Goal: Task Accomplishment & Management: Use online tool/utility

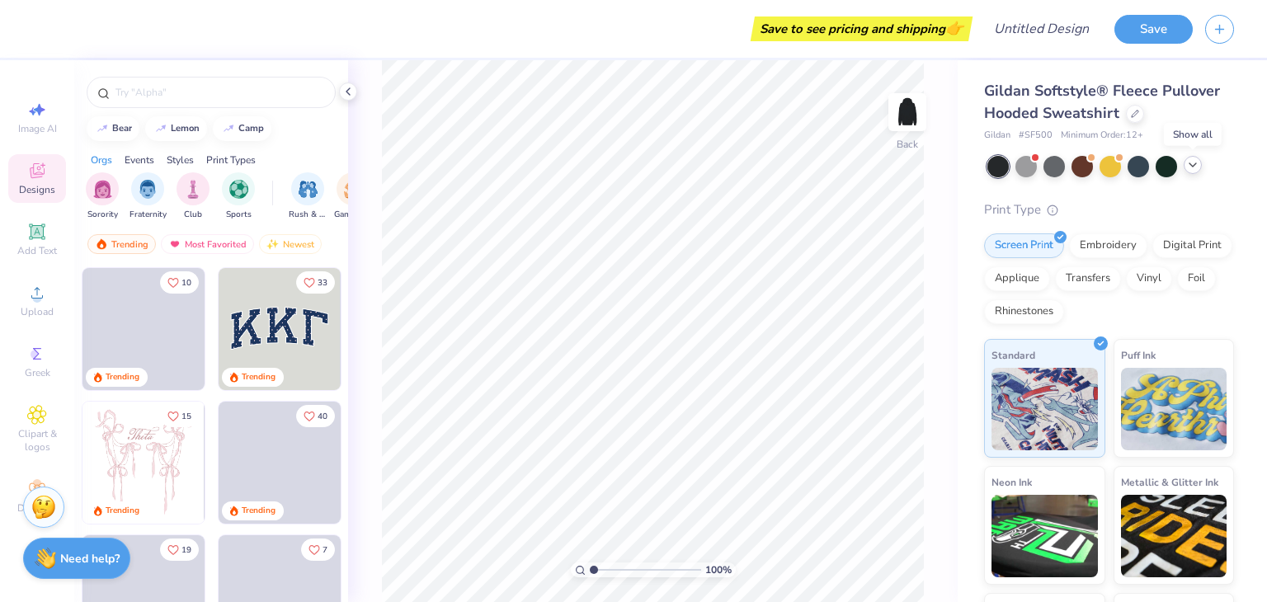
click at [1200, 162] on div at bounding box center [1192, 165] width 18 height 18
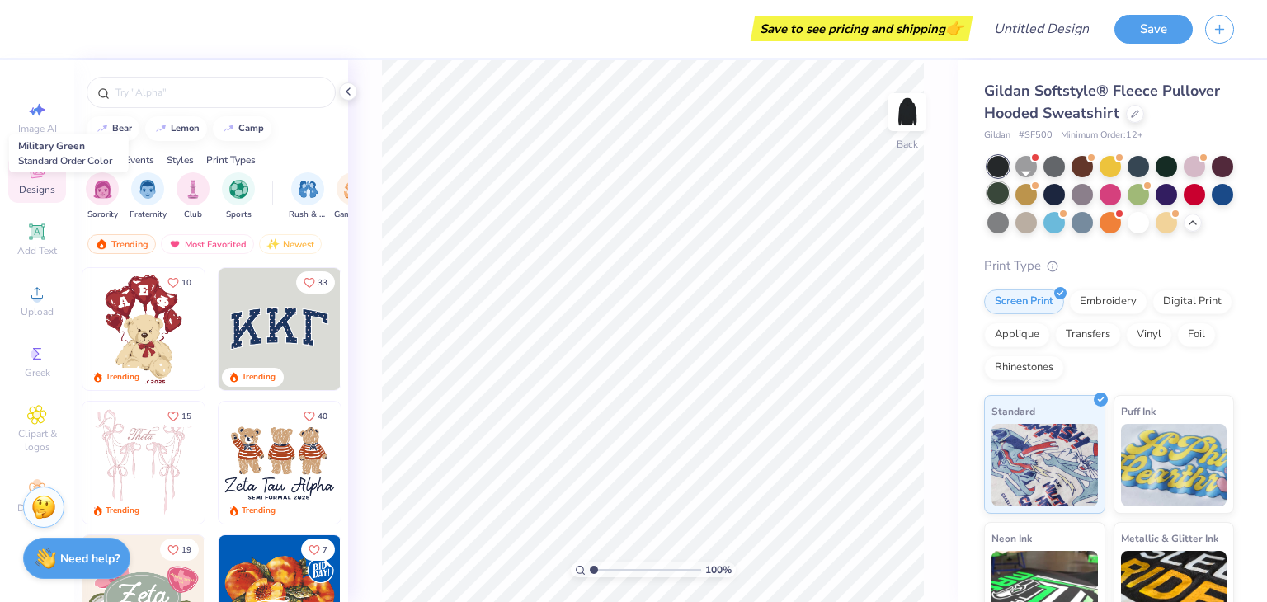
click at [1009, 193] on div at bounding box center [997, 192] width 21 height 21
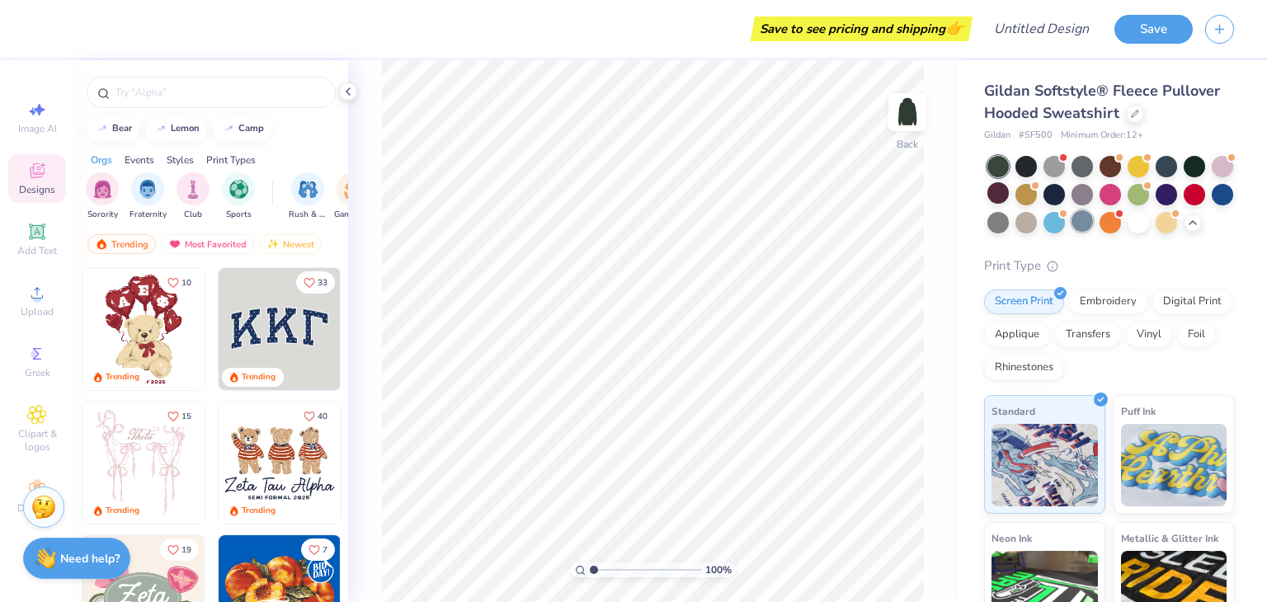
click at [1093, 220] on div at bounding box center [1081, 220] width 21 height 21
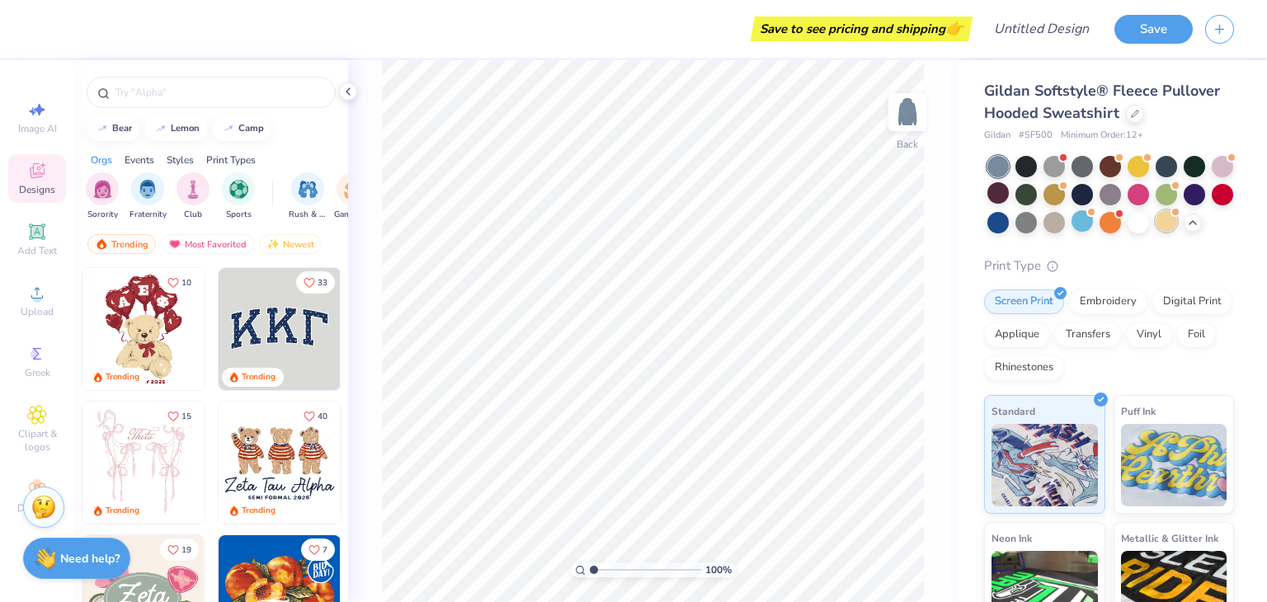
click at [1155, 232] on div at bounding box center [1165, 220] width 21 height 21
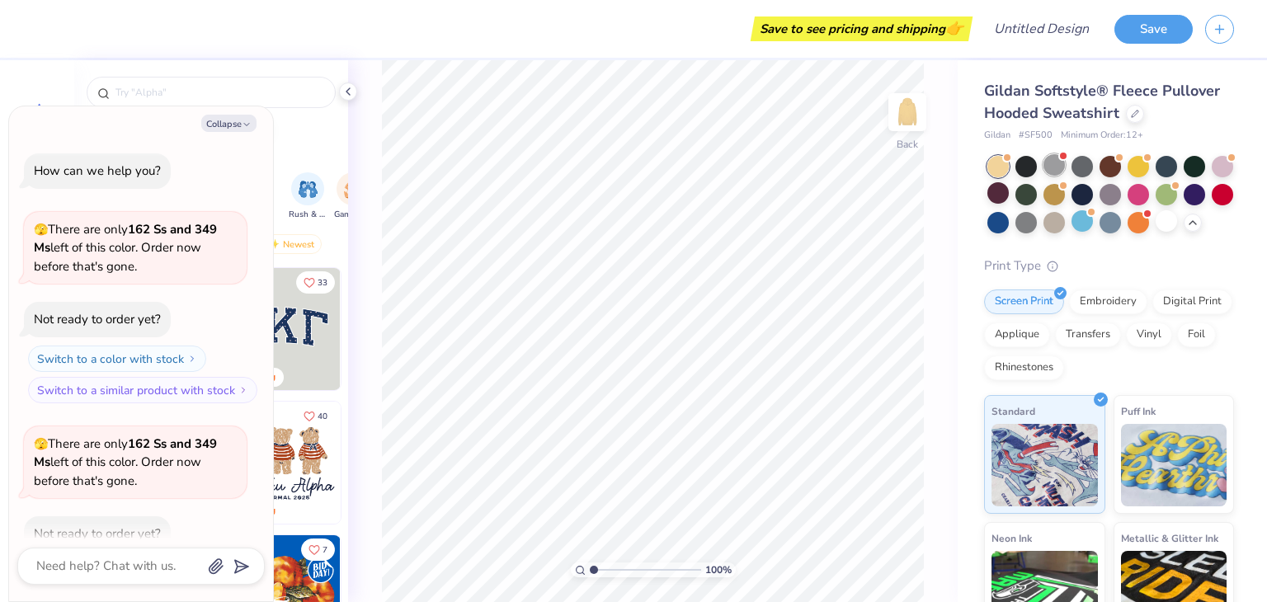
scroll to position [90, 0]
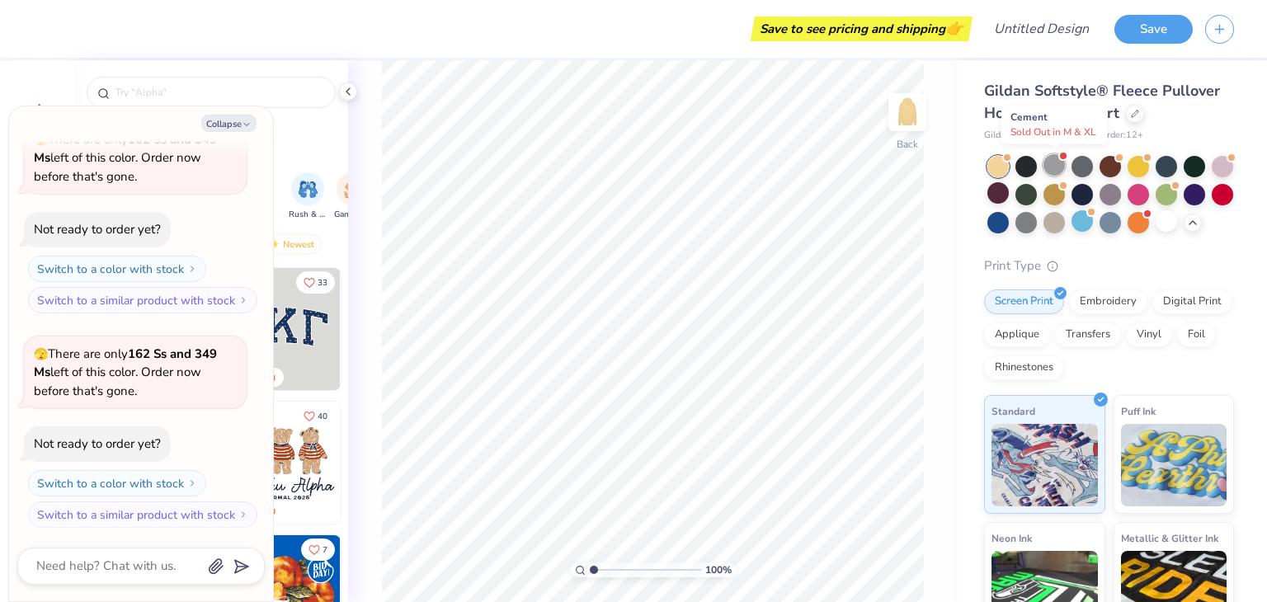
click at [1056, 167] on div at bounding box center [1053, 164] width 21 height 21
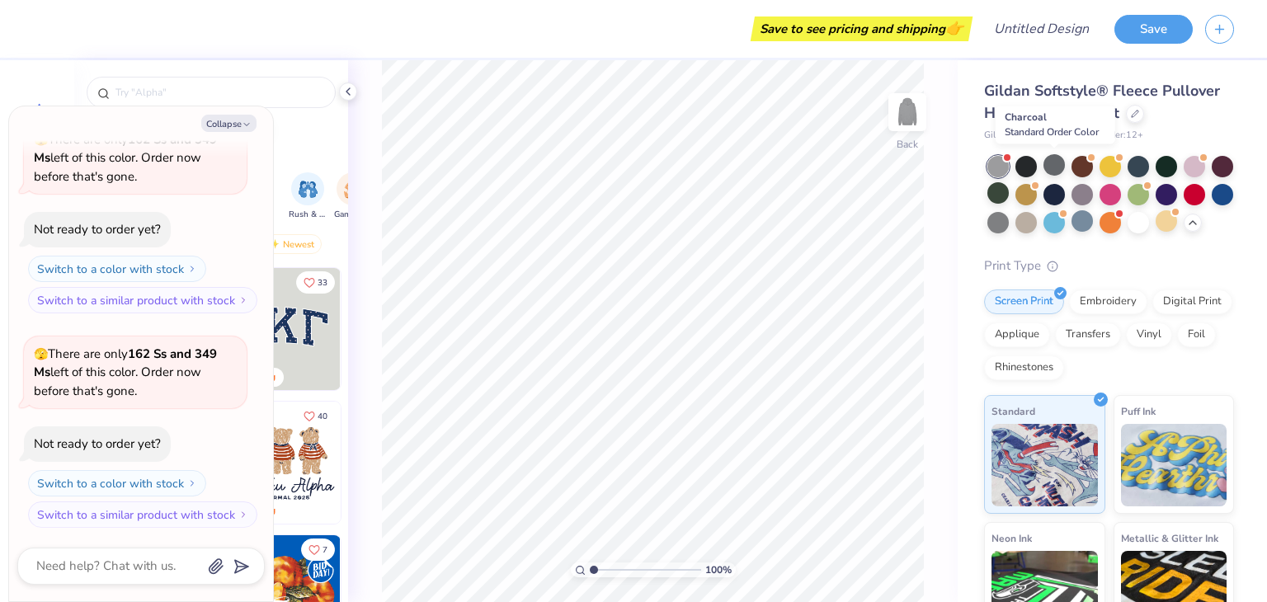
scroll to position [323, 0]
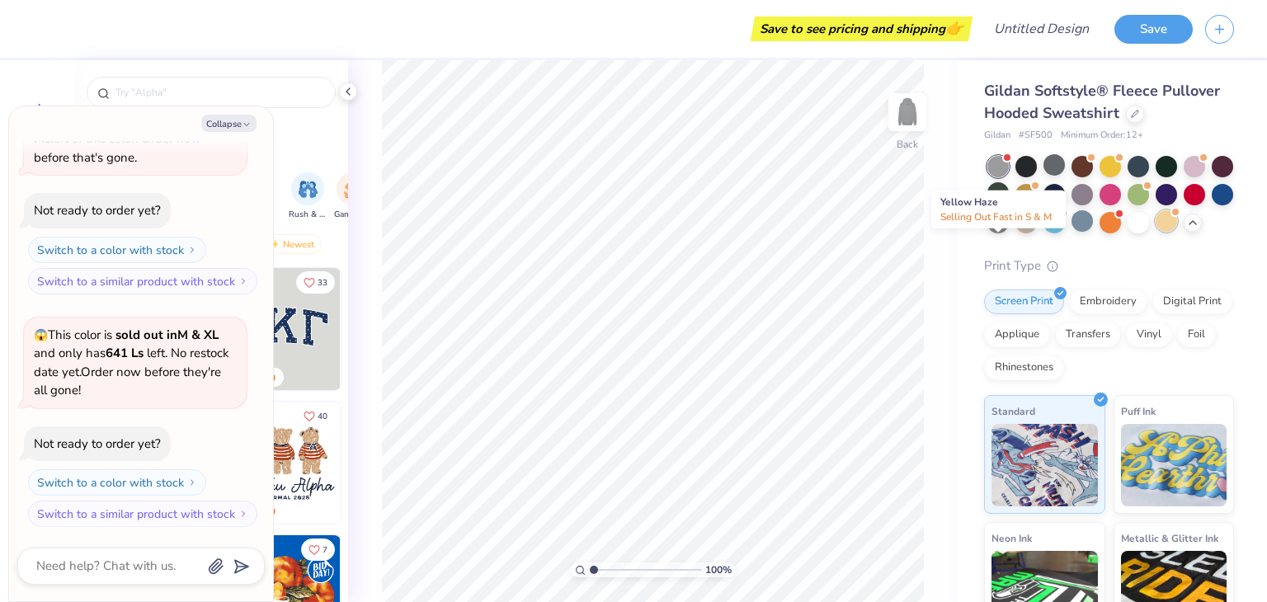
click at [1155, 232] on div at bounding box center [1165, 220] width 21 height 21
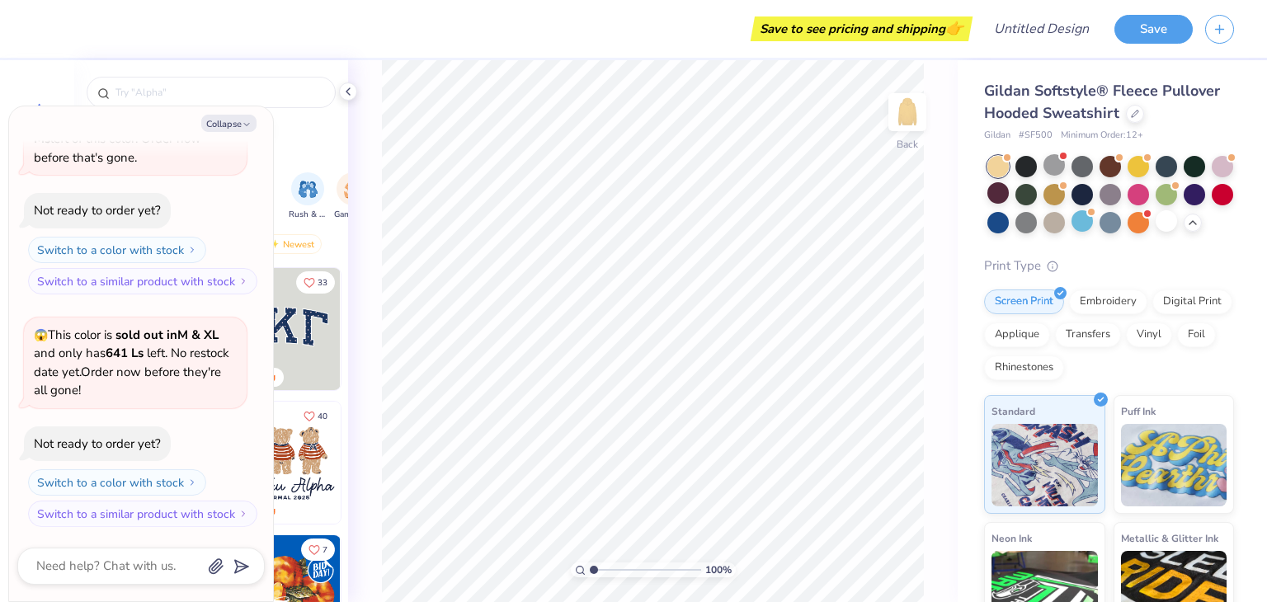
scroll to position [538, 0]
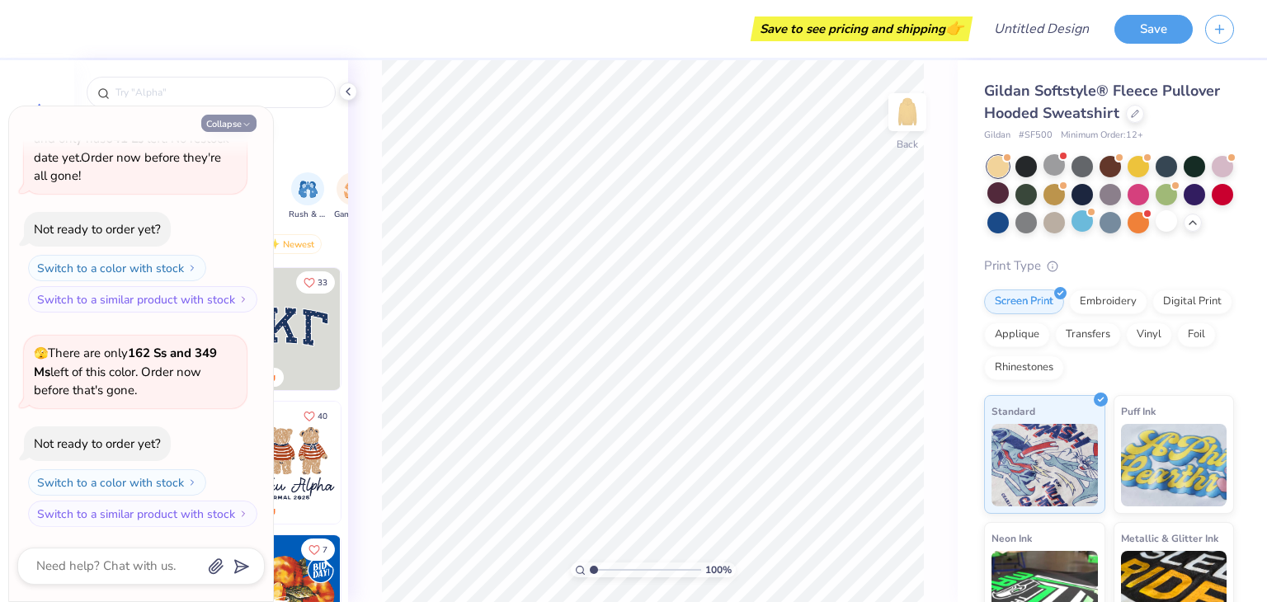
click at [244, 120] on icon "button" at bounding box center [247, 125] width 10 height 10
type textarea "x"
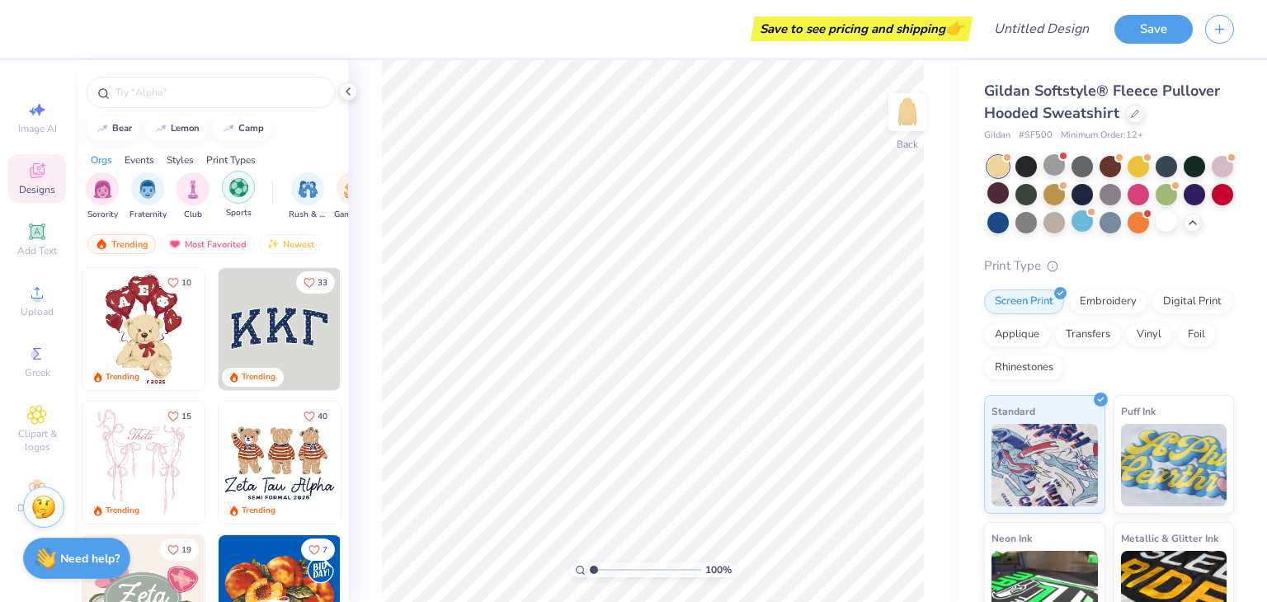
click at [228, 191] on div "filter for Sports" at bounding box center [238, 187] width 33 height 33
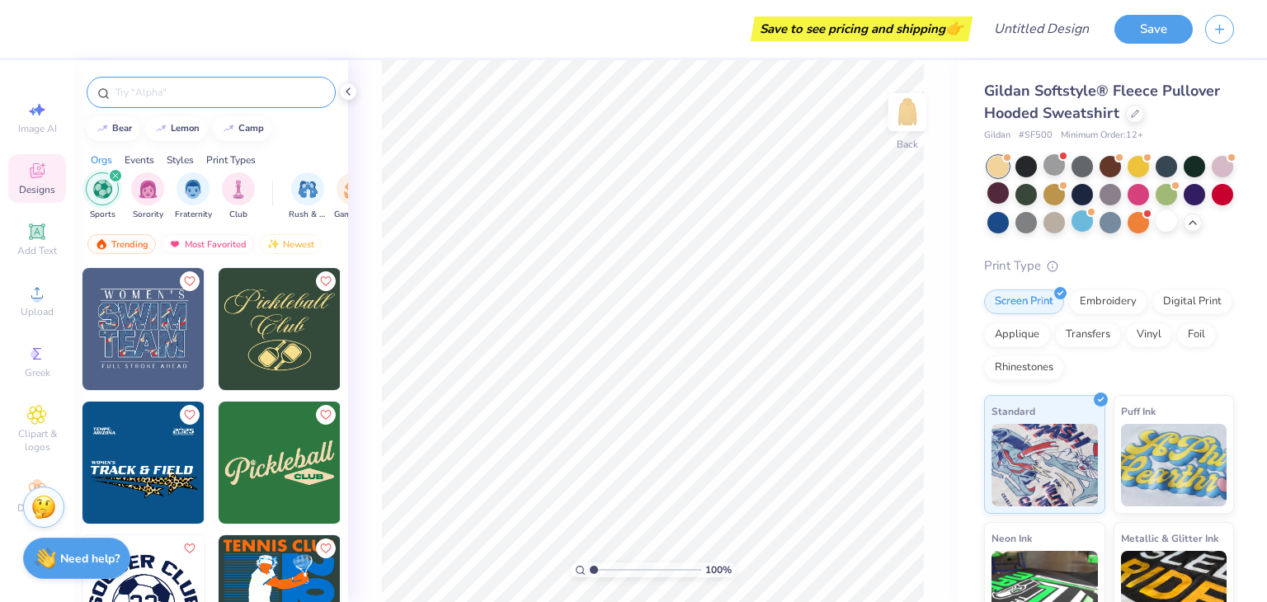
click at [178, 96] on input "text" at bounding box center [219, 92] width 211 height 16
type input "basketball"
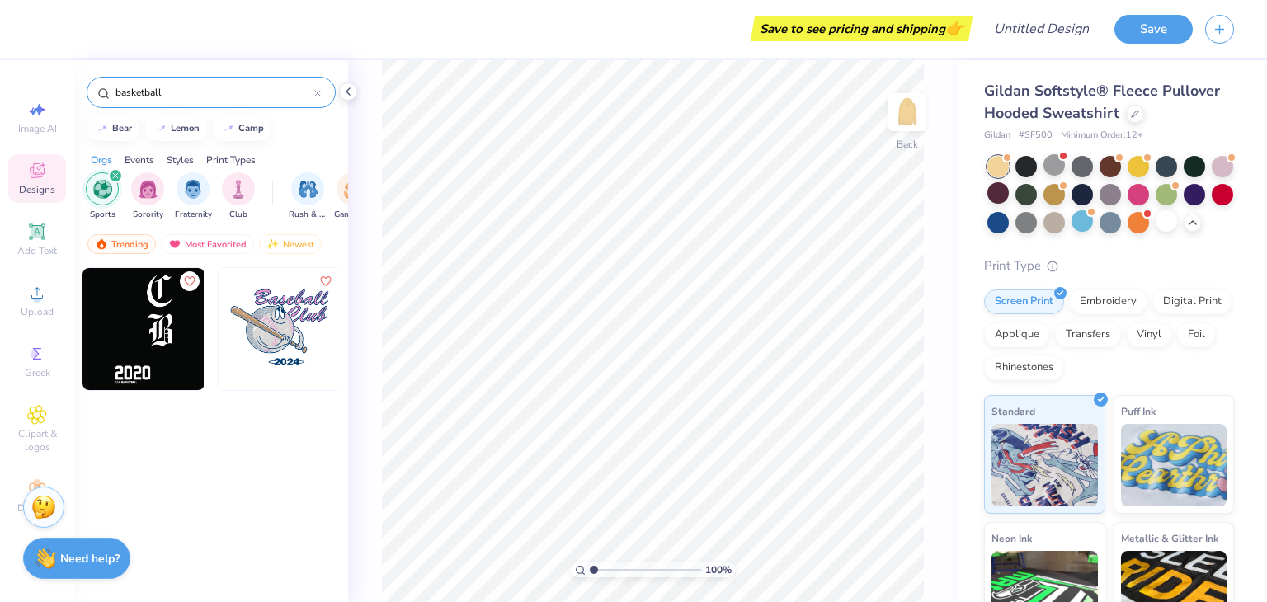
scroll to position [0, 0]
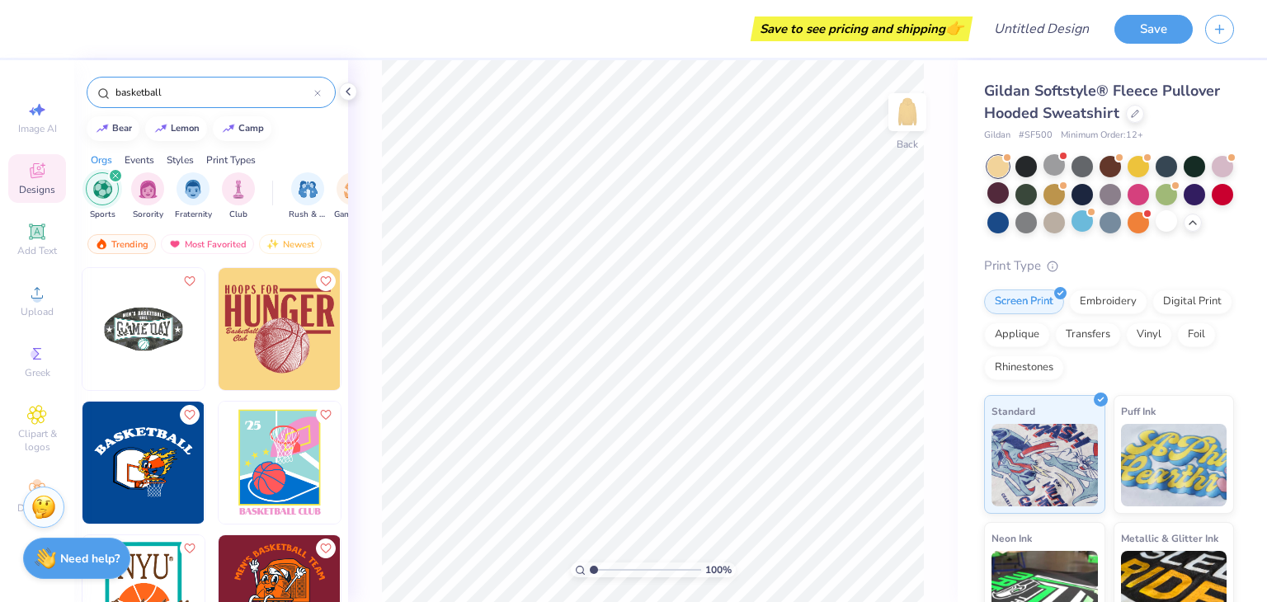
click at [242, 322] on img at bounding box center [280, 329] width 122 height 122
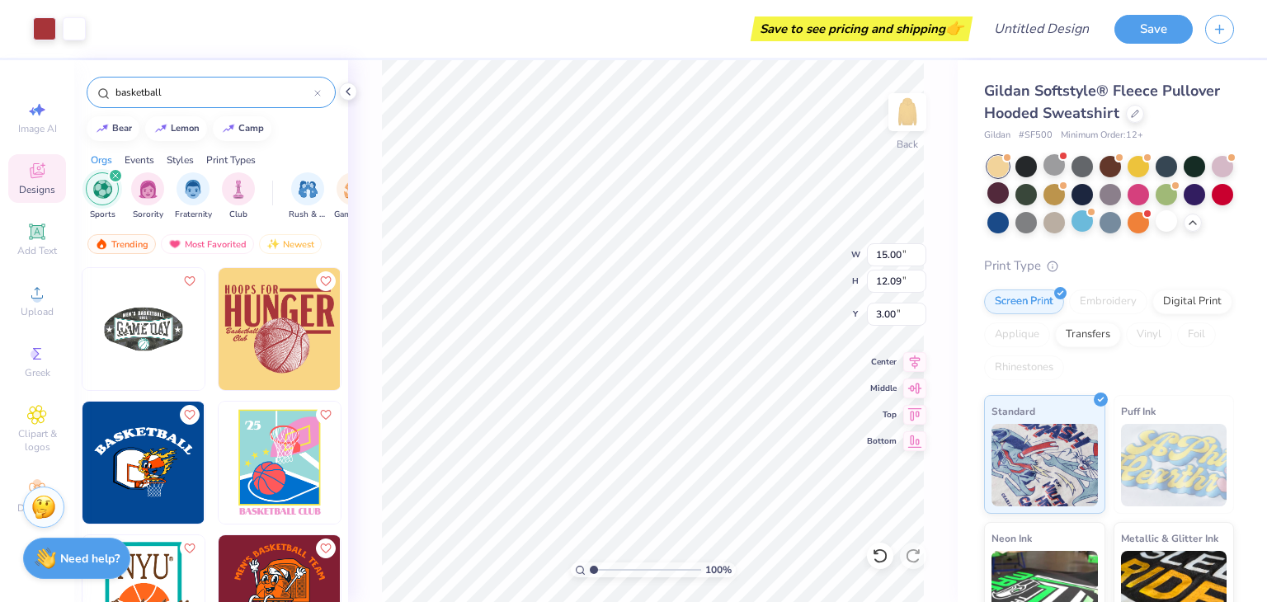
click at [1037, 194] on div at bounding box center [1025, 194] width 21 height 21
click at [1021, 162] on div at bounding box center [1025, 166] width 21 height 21
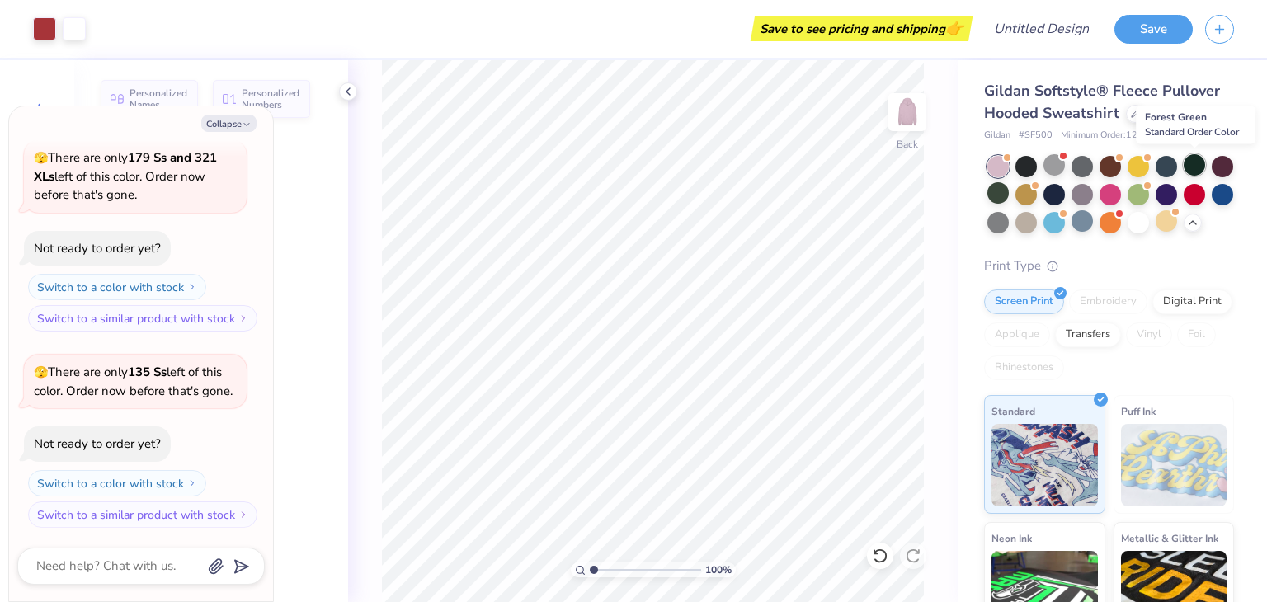
click at [1192, 162] on div at bounding box center [1193, 164] width 21 height 21
click at [224, 124] on button "Collapse" at bounding box center [228, 123] width 55 height 17
type textarea "x"
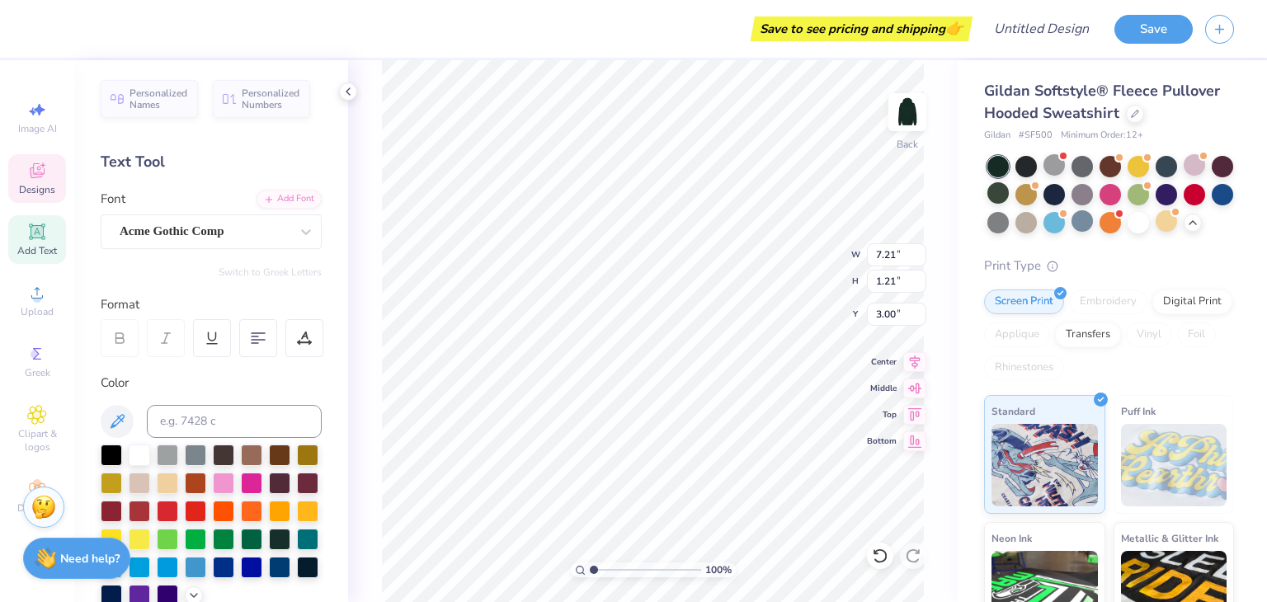
scroll to position [13, 5]
type textarea "R"
type textarea "2025"
click at [141, 466] on div at bounding box center [139, 455] width 21 height 21
